Goal: Information Seeking & Learning: Learn about a topic

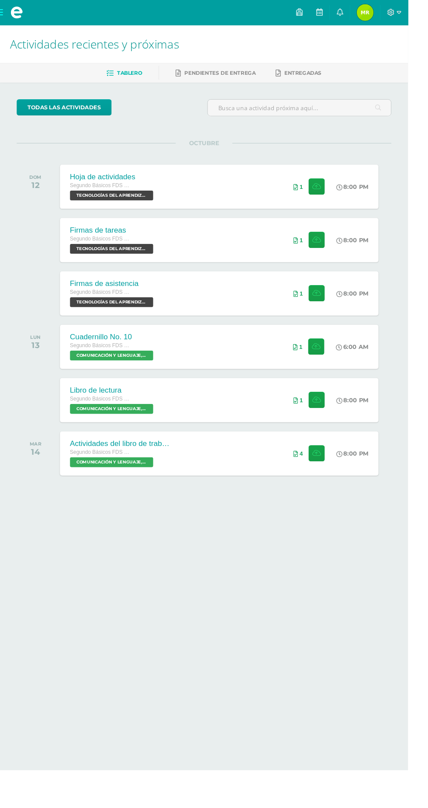
click at [360, 14] on icon at bounding box center [356, 13] width 7 height 8
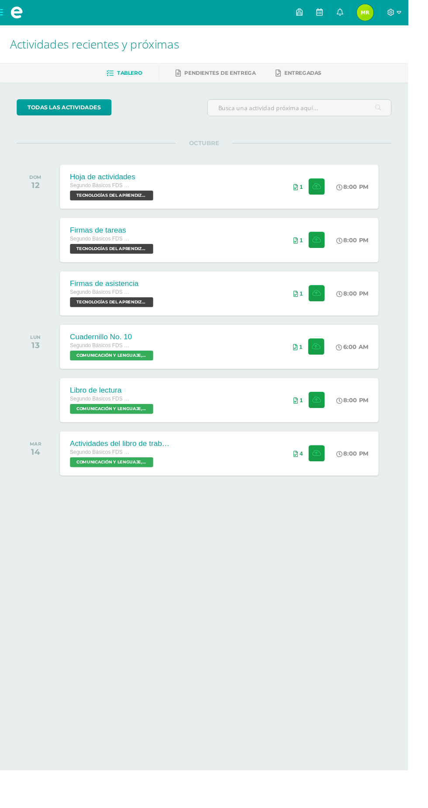
click at [279, 554] on html "Mis cursos Archivos Cerrar panel CIENCIAS NATURALES Segundo Básicos FDS Sábado …" at bounding box center [214, 277] width 428 height 554
click at [360, 10] on icon at bounding box center [356, 13] width 7 height 8
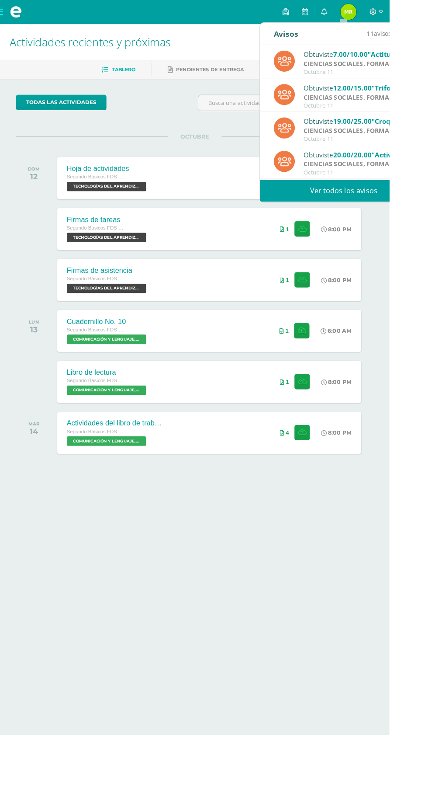
click at [424, 129] on span ""Croquis"" at bounding box center [426, 133] width 35 height 10
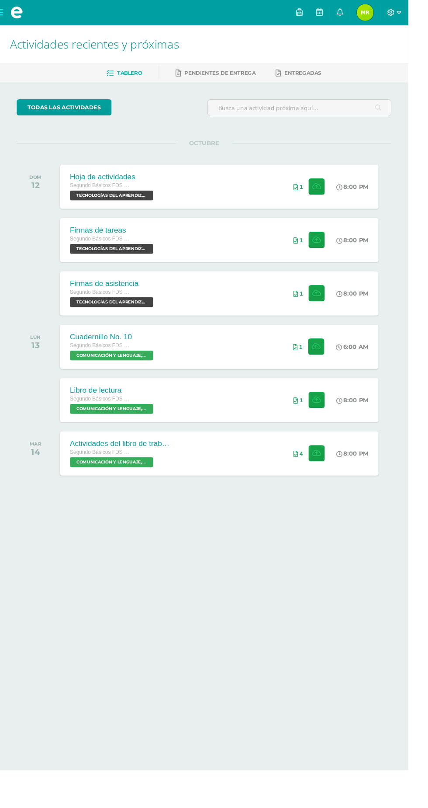
click at [242, 554] on html "Mis cursos Archivos Cerrar panel CIENCIAS NATURALES Segundo Básicos FDS Sábado …" at bounding box center [214, 277] width 428 height 554
click at [367, 11] on link at bounding box center [356, 13] width 21 height 26
click at [280, 554] on html "Mis cursos Archivos Cerrar panel CIENCIAS NATURALES Segundo Básicos FDS Sábado …" at bounding box center [214, 277] width 428 height 554
